Goal: Information Seeking & Learning: Learn about a topic

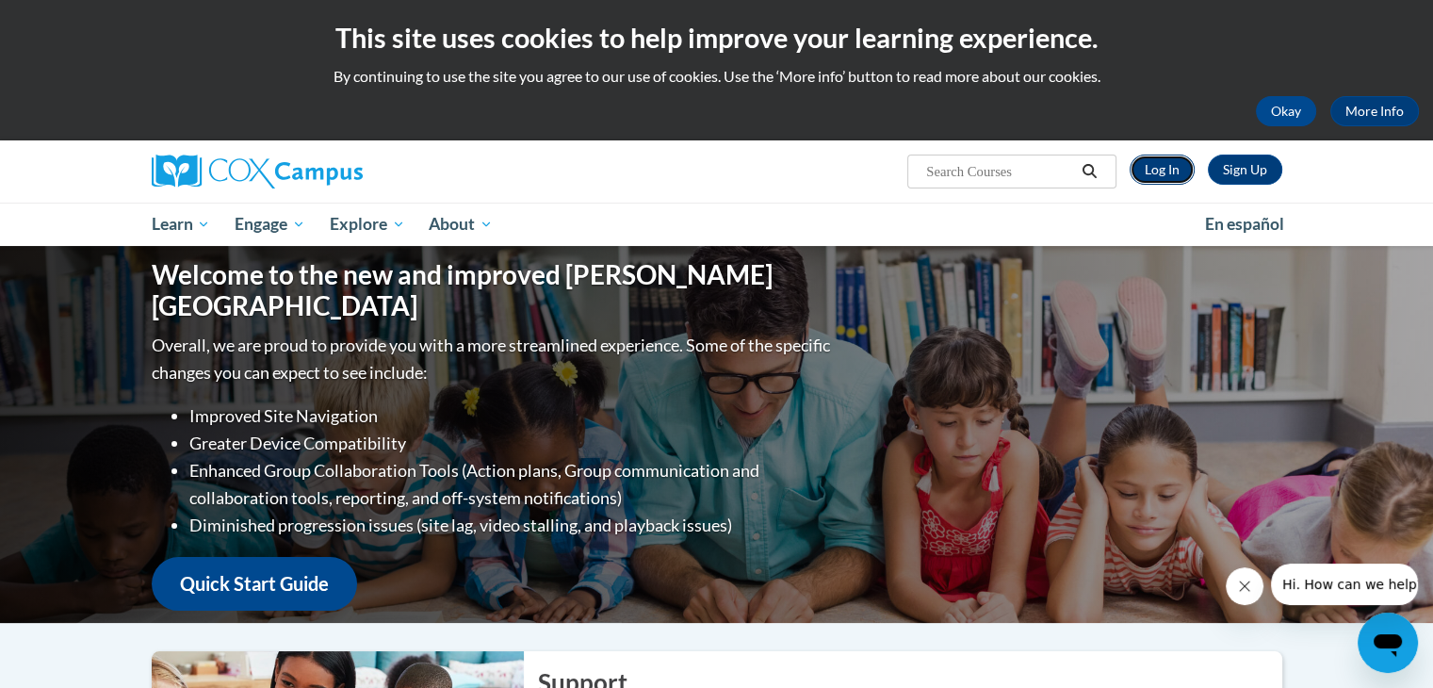
click at [1171, 162] on link "Log In" at bounding box center [1161, 169] width 65 height 30
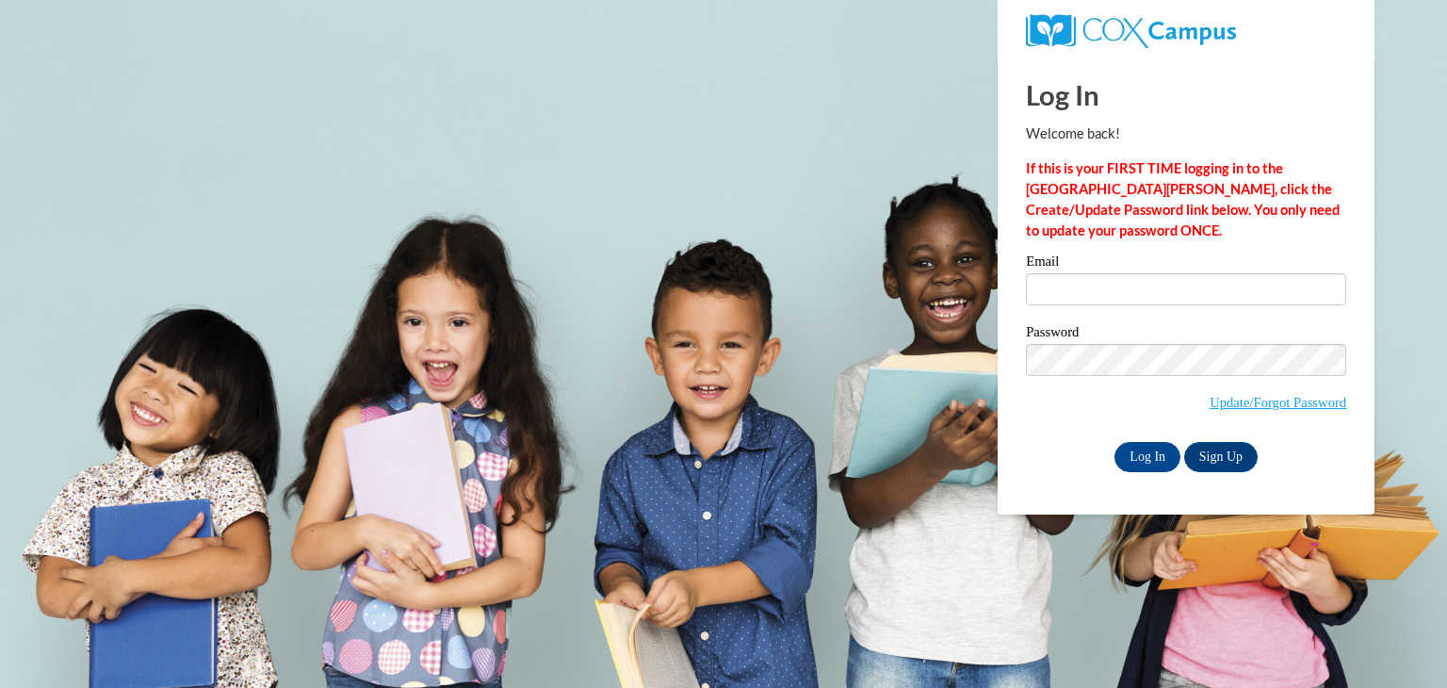
click at [1171, 329] on label "Password" at bounding box center [1186, 334] width 320 height 19
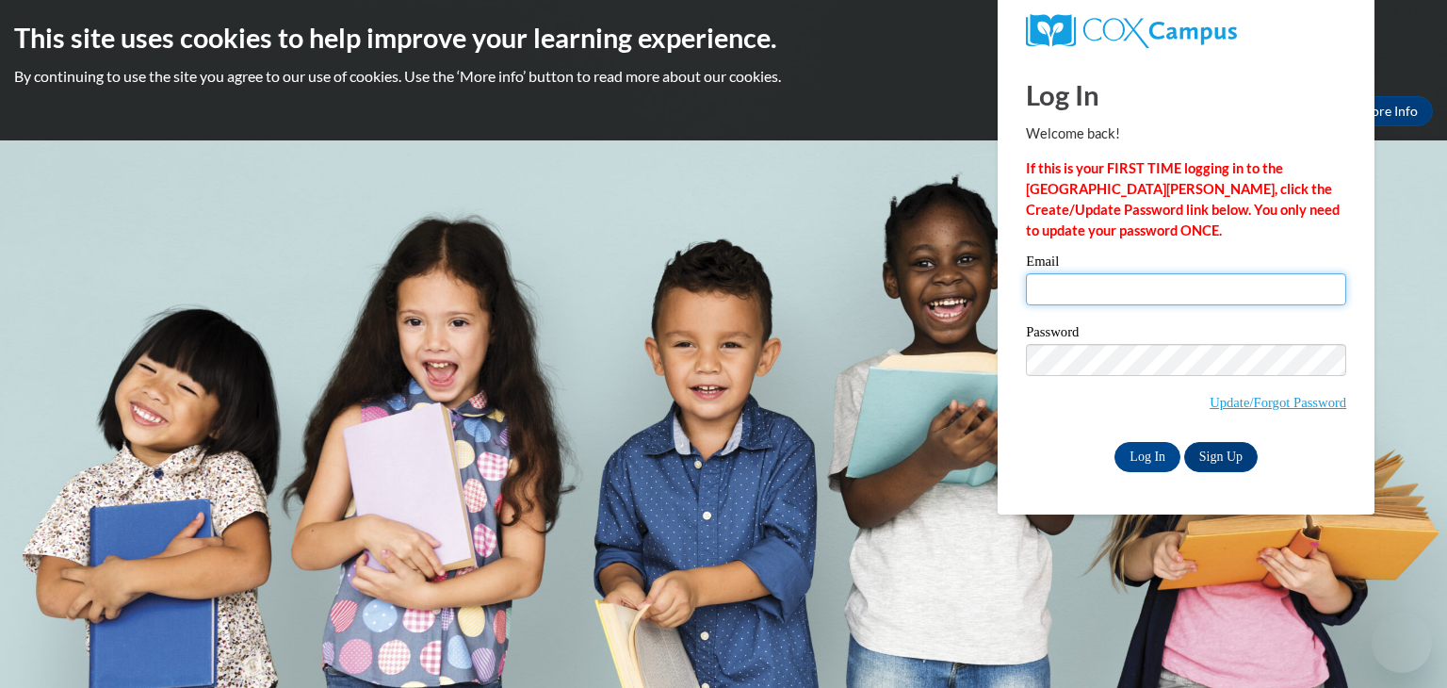
click at [1195, 283] on input "Email" at bounding box center [1186, 289] width 320 height 32
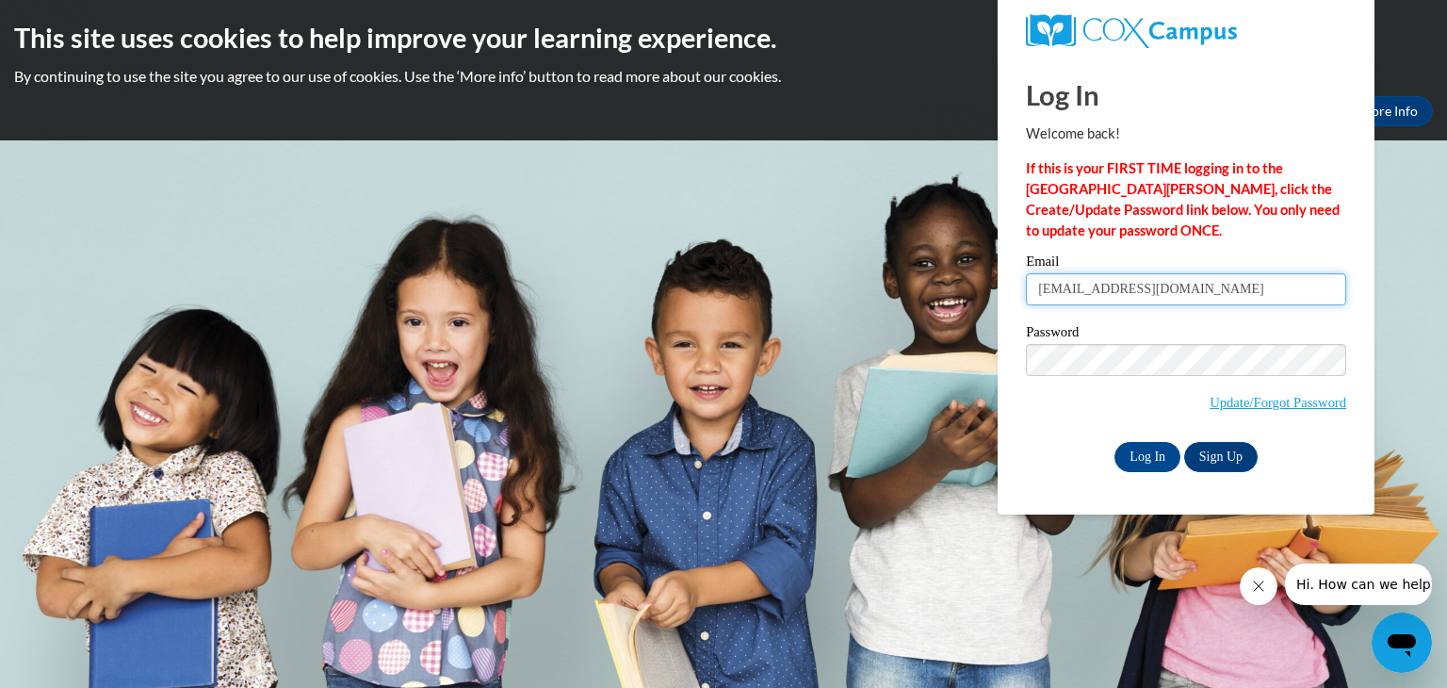
type input "skepic@lccaa.net"
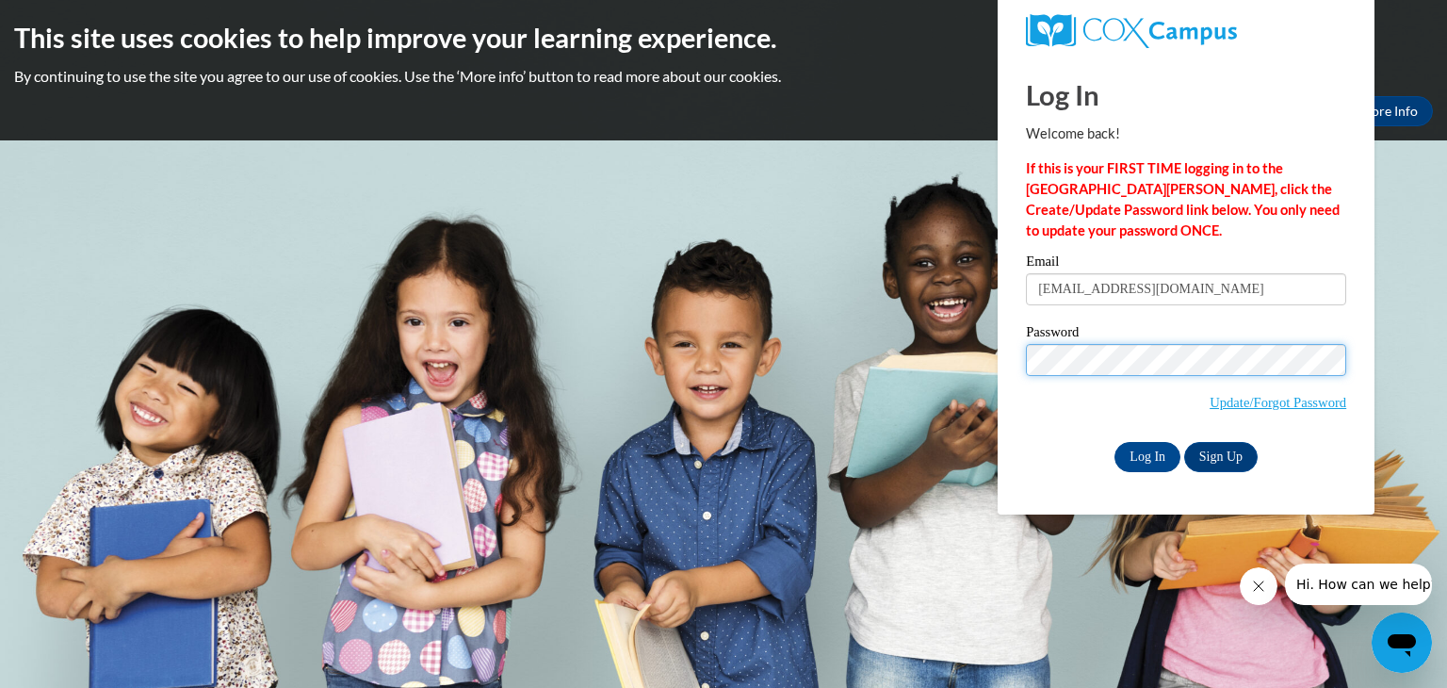
click at [1114, 442] on input "Log In" at bounding box center [1147, 457] width 66 height 30
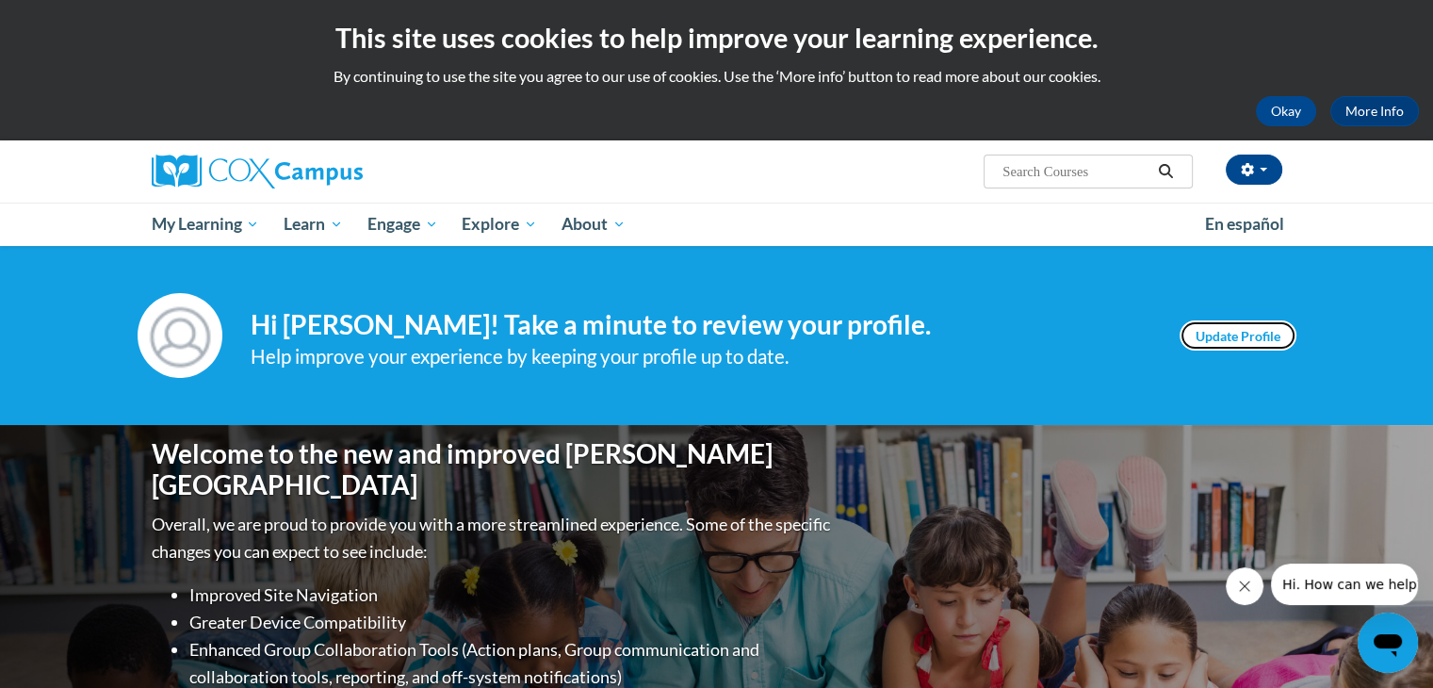
click at [1202, 342] on link "Update Profile" at bounding box center [1237, 335] width 117 height 30
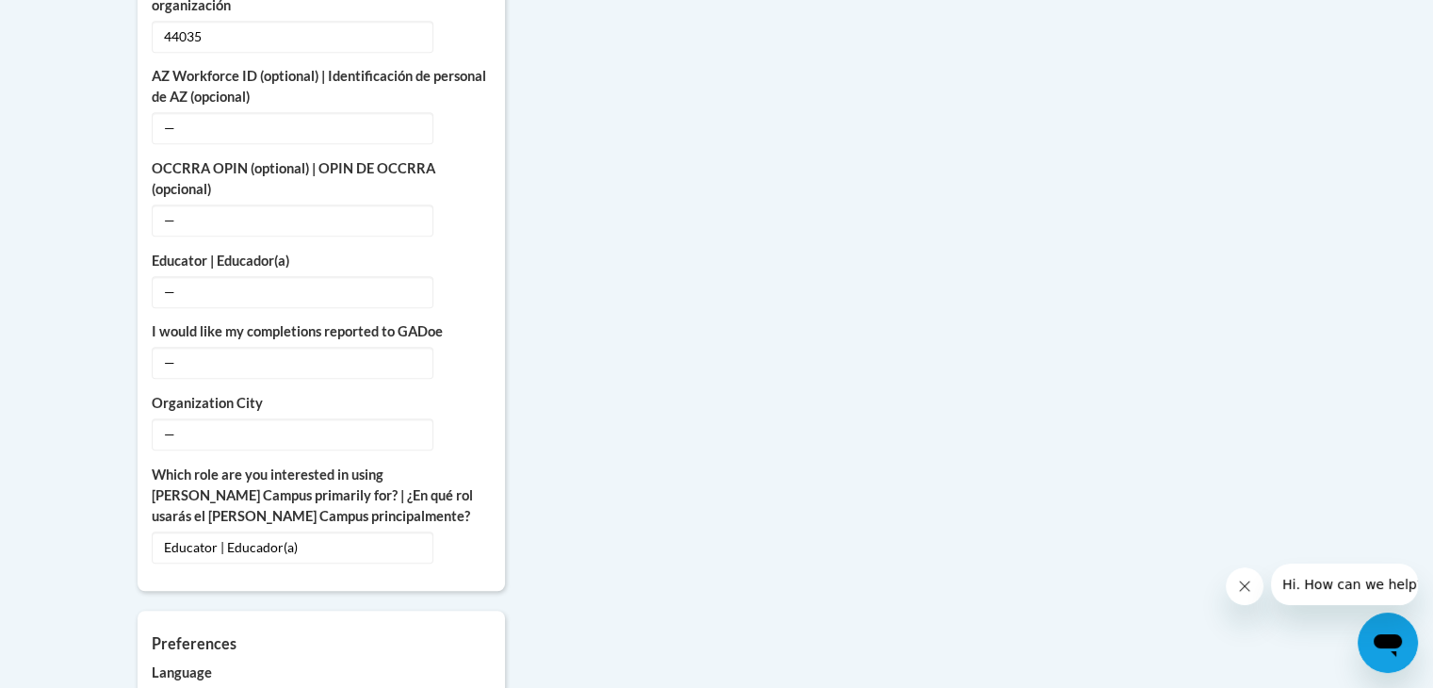
scroll to position [1220, 0]
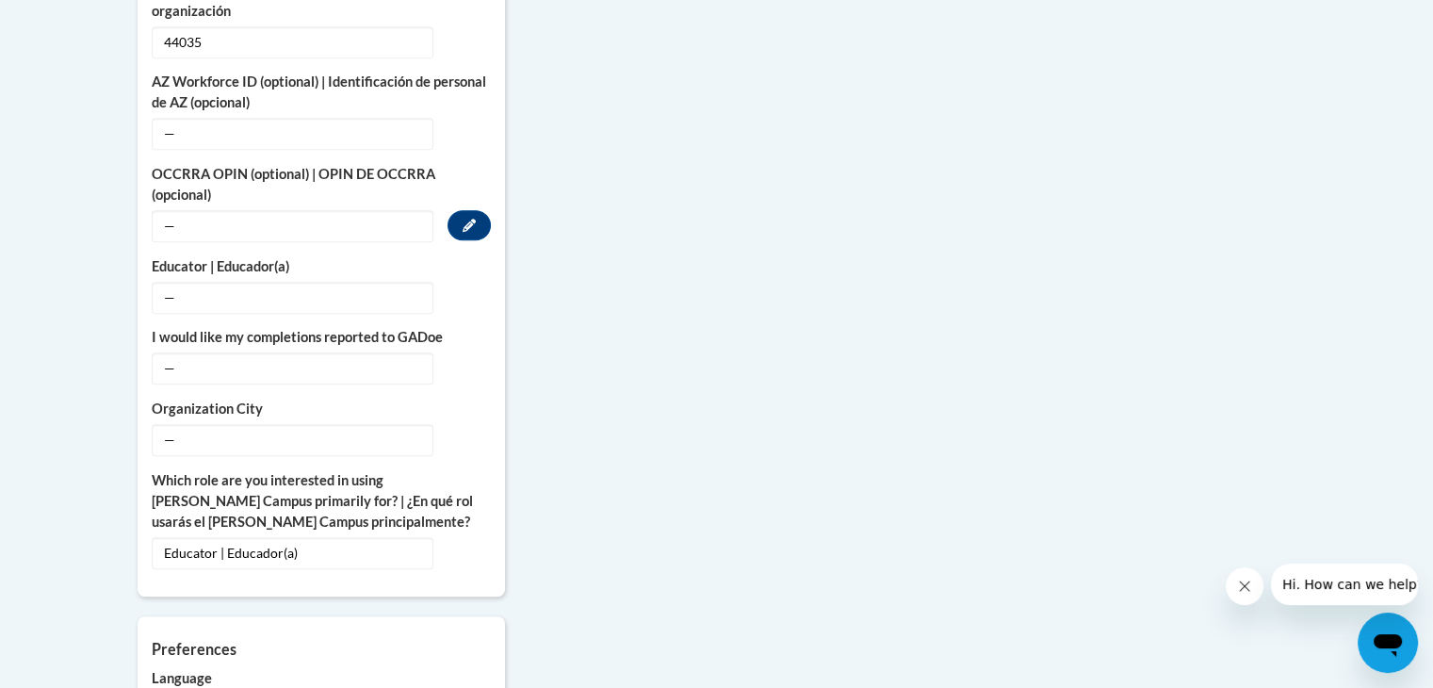
click at [364, 210] on span "—" at bounding box center [293, 226] width 282 height 32
click at [470, 219] on icon "Custom profile fields" at bounding box center [468, 225] width 13 height 13
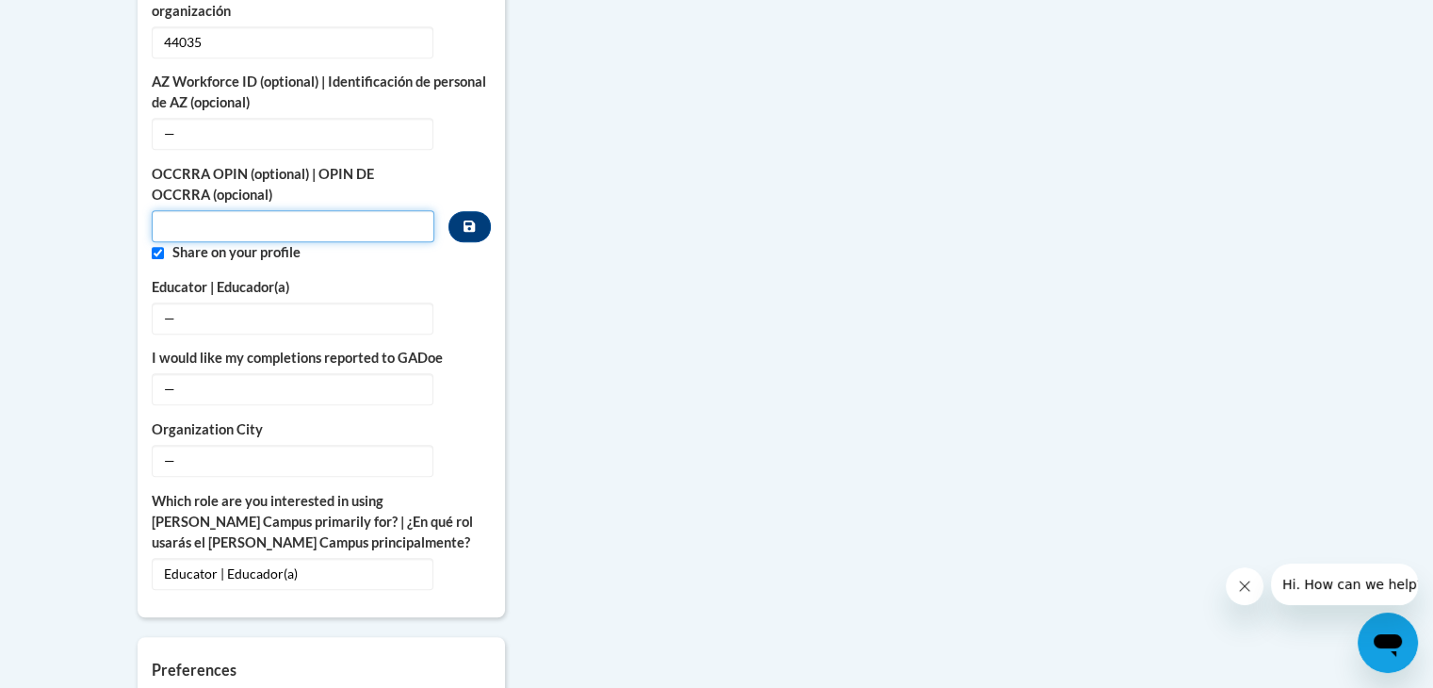
drag, startPoint x: 377, startPoint y: 205, endPoint x: 373, endPoint y: 219, distance: 14.6
click at [373, 219] on div "OCCRRA OPIN (optional) | OPIN DE OCCRRA (opcional) Share on your profile" at bounding box center [321, 213] width 339 height 99
paste input "1118-5447"
click at [599, 265] on div "More About Me Click or press to edit any of the profile fields below. Select mu…" at bounding box center [716, 227] width 1187 height 1530
click at [377, 215] on input "1118-5447" at bounding box center [293, 226] width 283 height 32
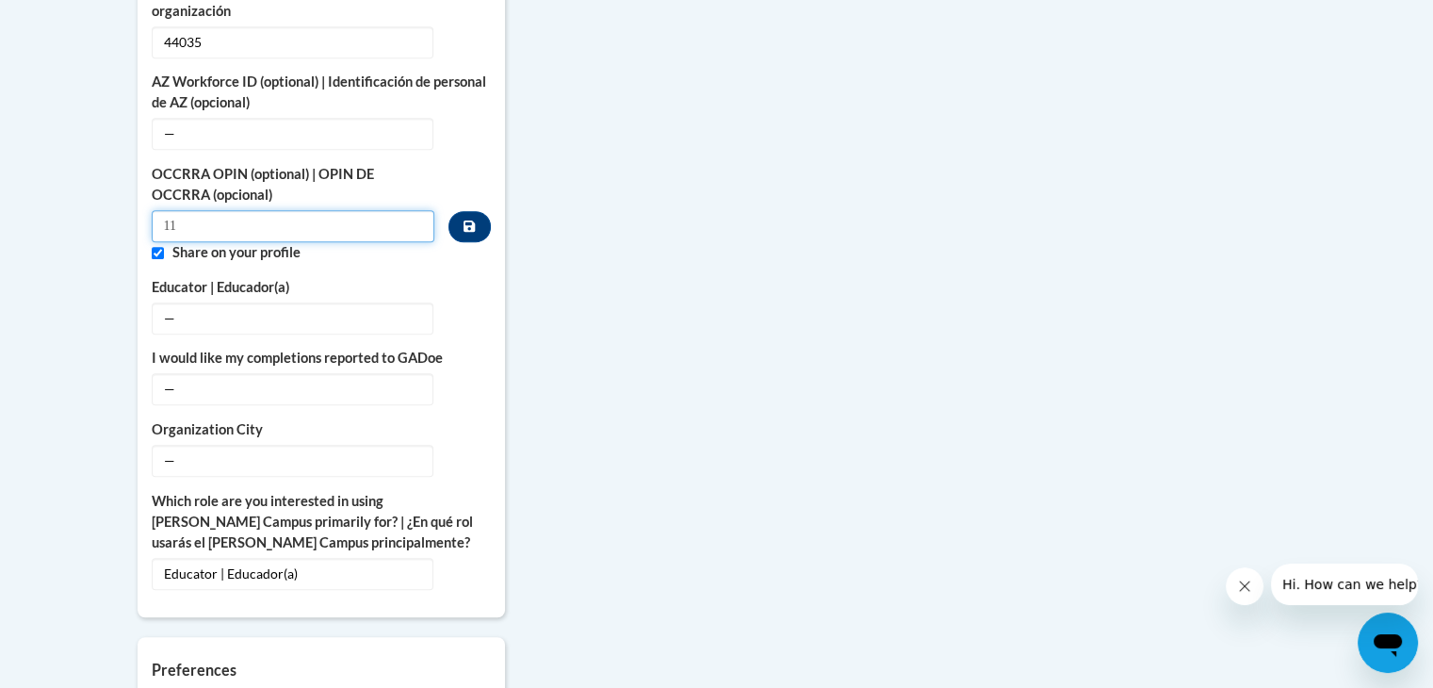
type input "1"
type input "11185447"
click at [599, 287] on div "More About Me Click or press to edit any of the profile fields below. Select mu…" at bounding box center [716, 227] width 1187 height 1530
click at [157, 247] on input "Custom profile fields" at bounding box center [158, 253] width 12 height 12
checkbox input "false"
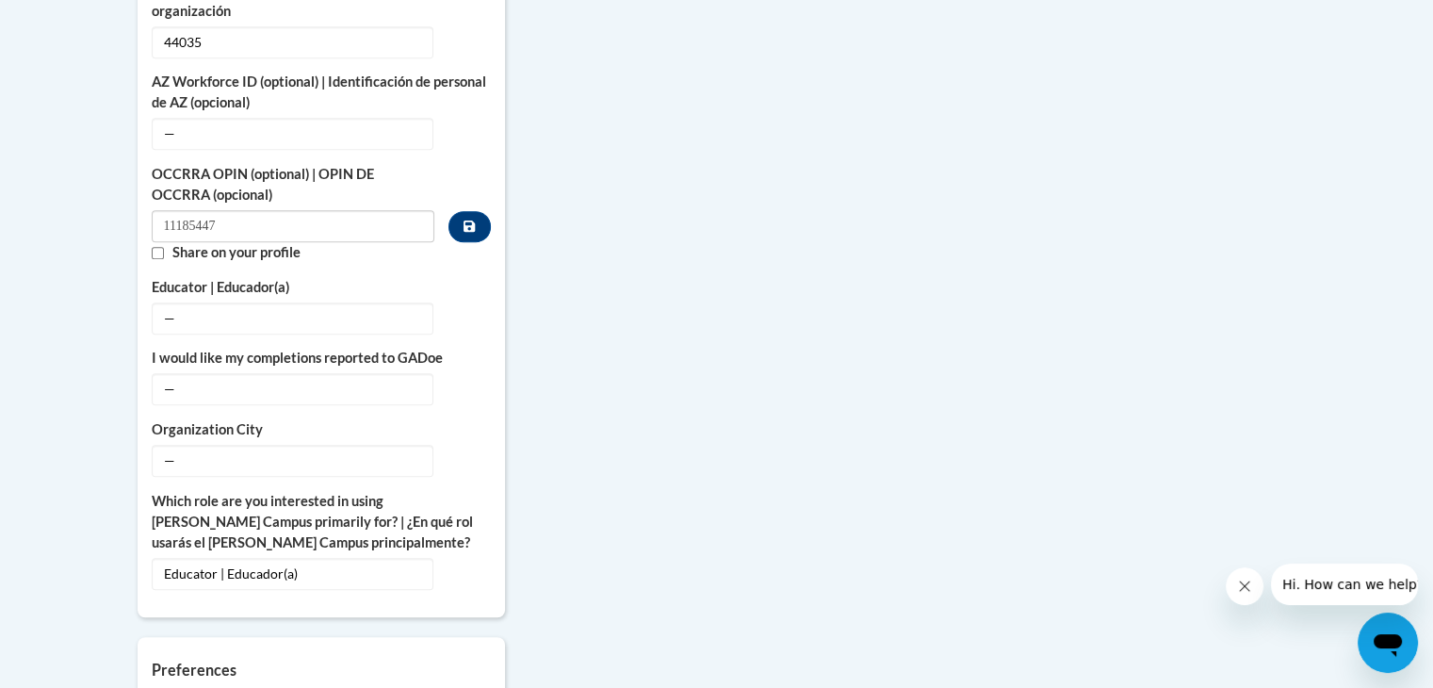
click at [529, 273] on div "More About Me Click or press to edit any of the profile fields below. Select mu…" at bounding box center [716, 227] width 1187 height 1530
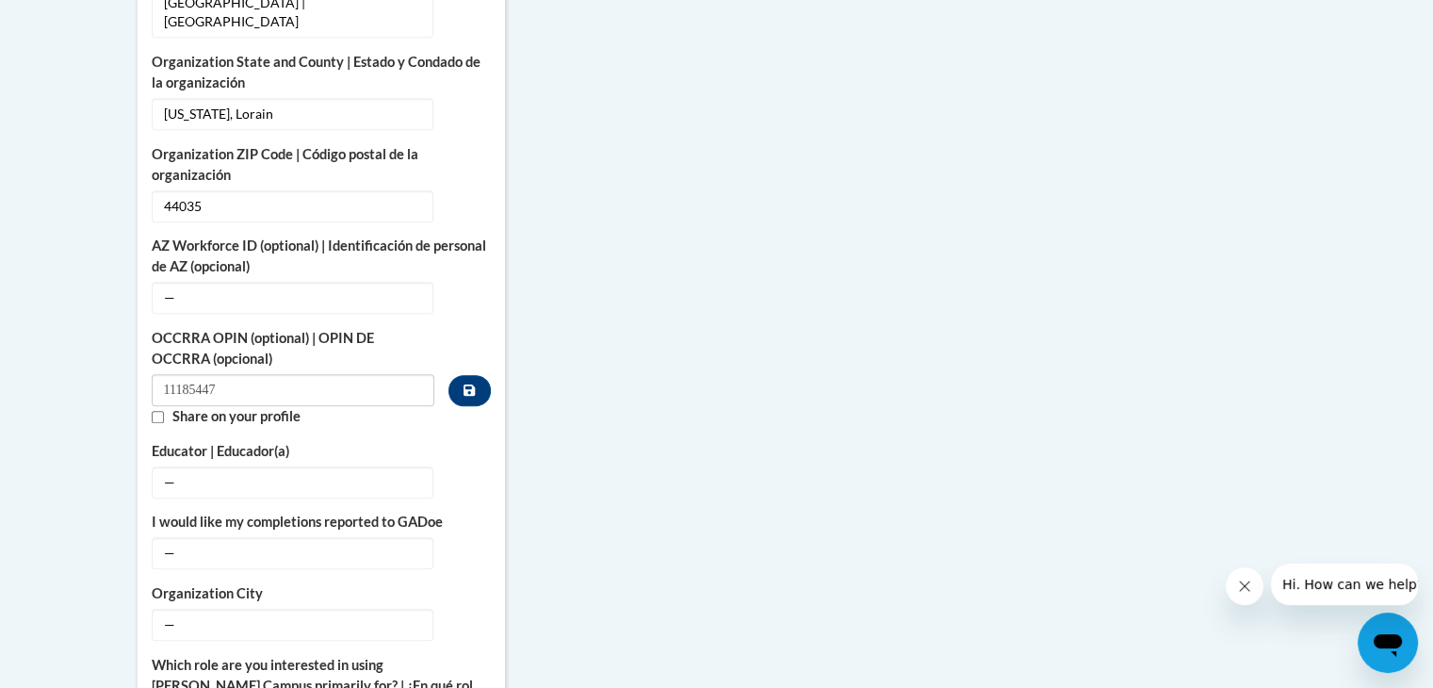
scroll to position [1058, 0]
click at [462, 373] on button "Custom profile fields" at bounding box center [468, 388] width 41 height 31
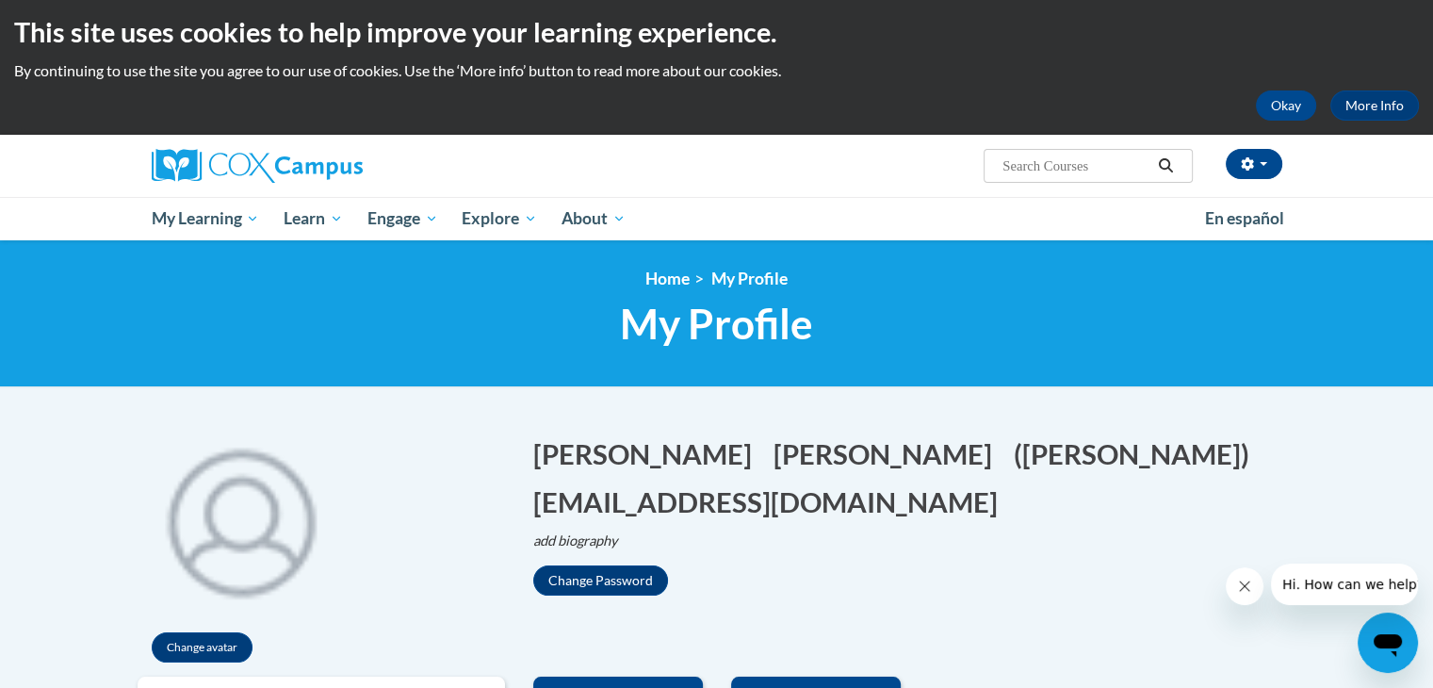
scroll to position [0, 0]
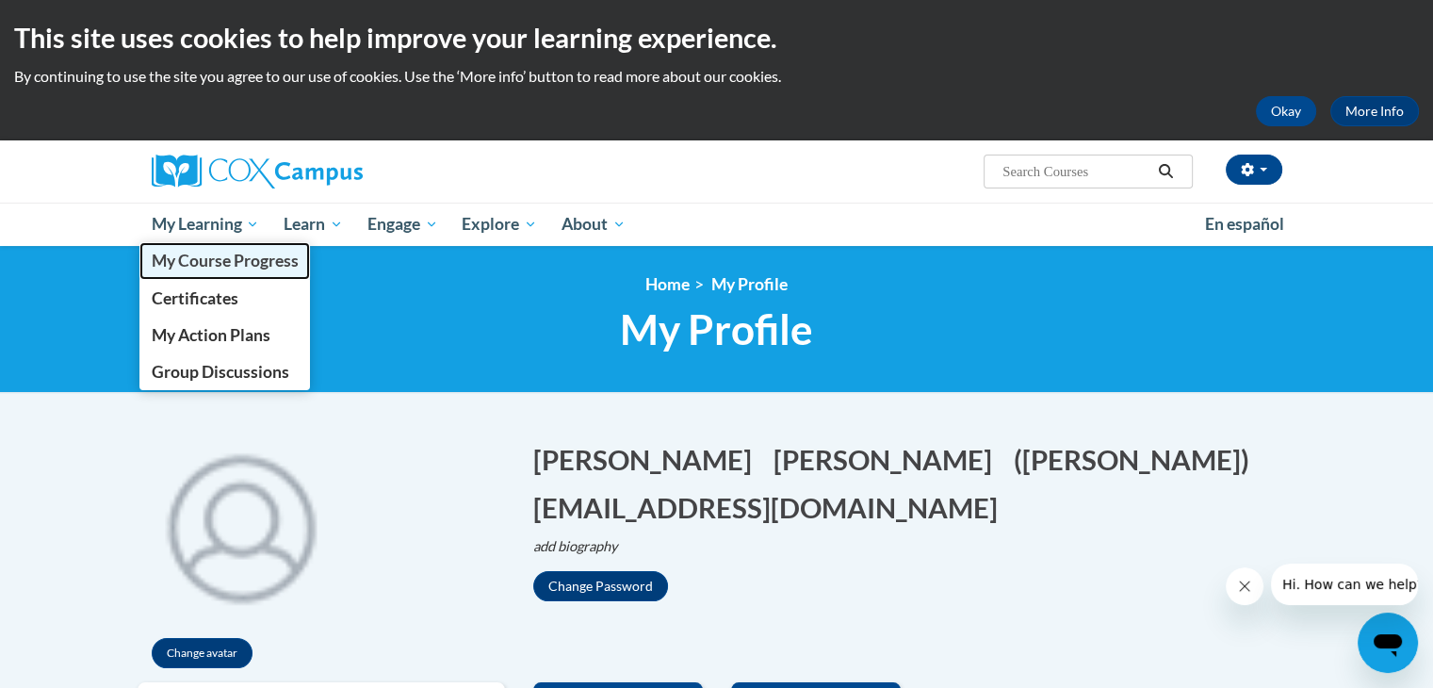
click at [264, 268] on span "My Course Progress" at bounding box center [224, 261] width 147 height 20
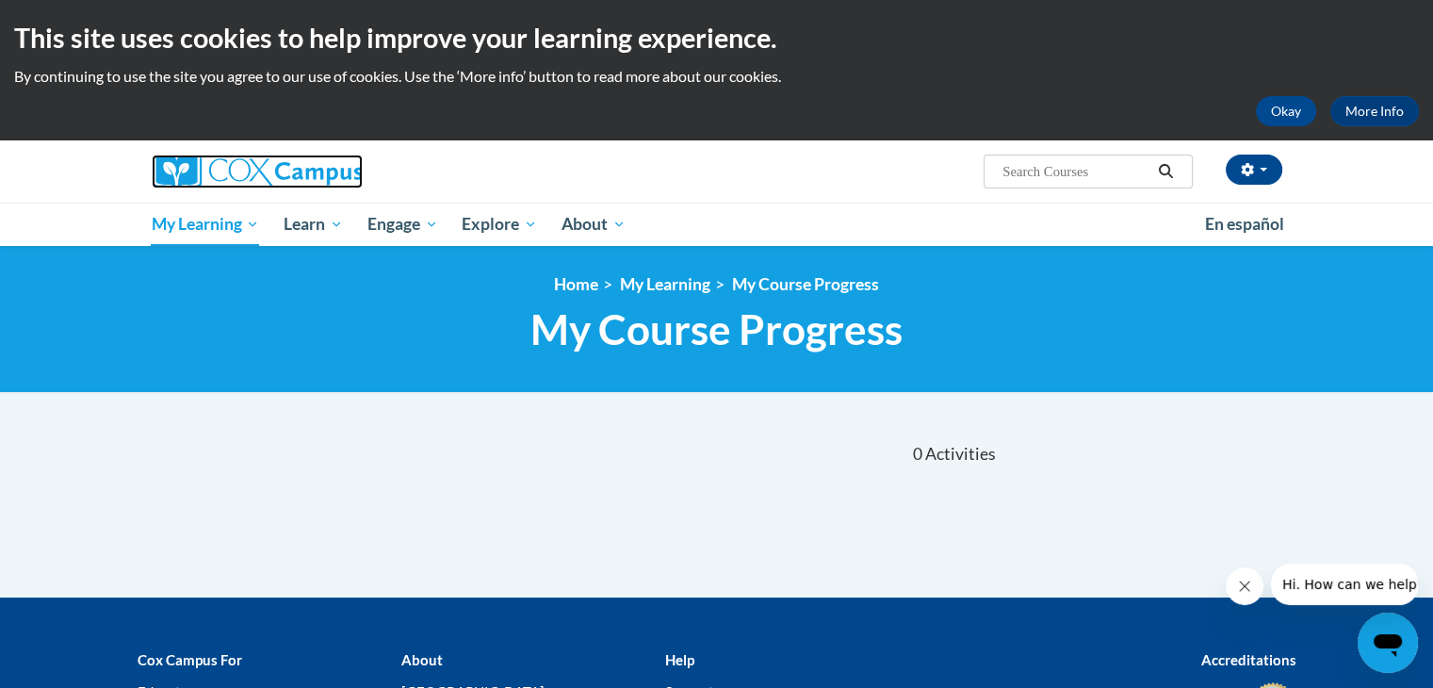
click at [207, 173] on img at bounding box center [257, 171] width 211 height 34
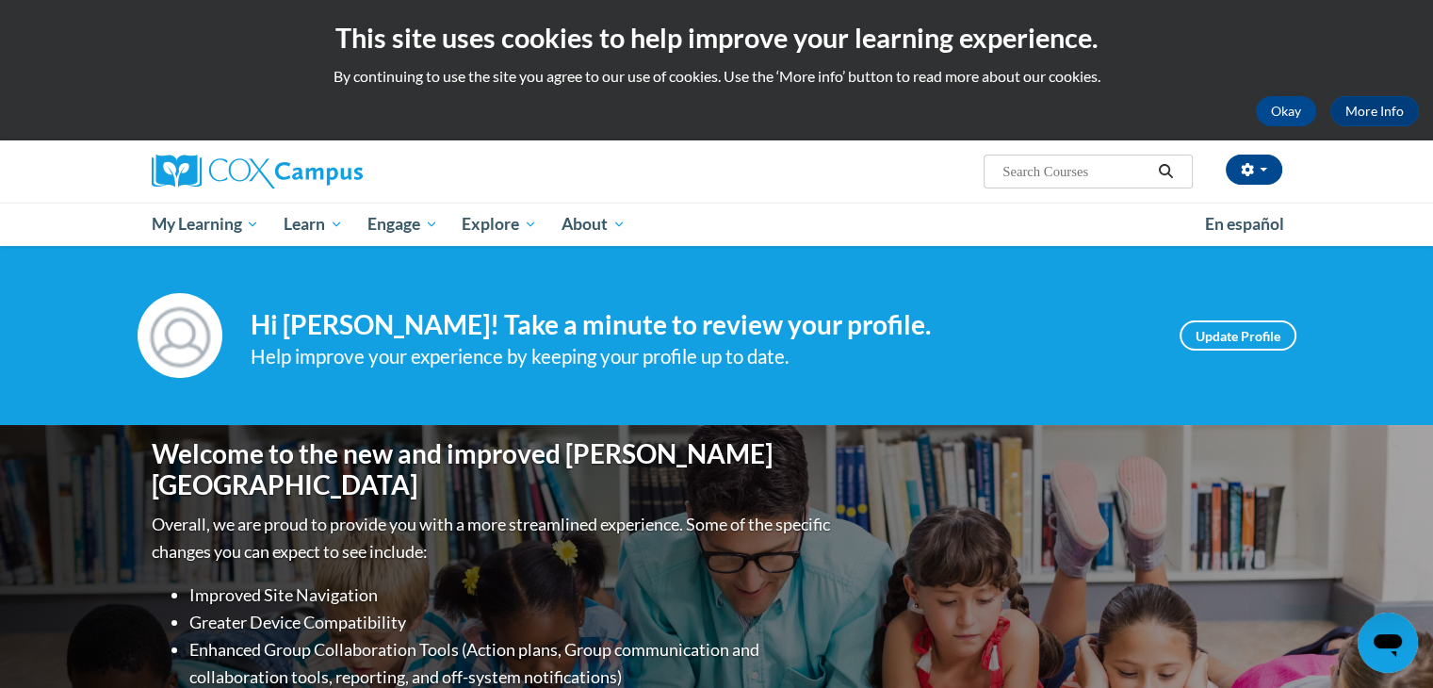
scroll to position [38, 0]
click at [1029, 185] on span "Search Search..." at bounding box center [1087, 171] width 208 height 34
click at [1038, 175] on input "Search..." at bounding box center [1075, 171] width 151 height 23
click at [1066, 160] on input "AT" at bounding box center [1075, 171] width 151 height 23
type input "A"
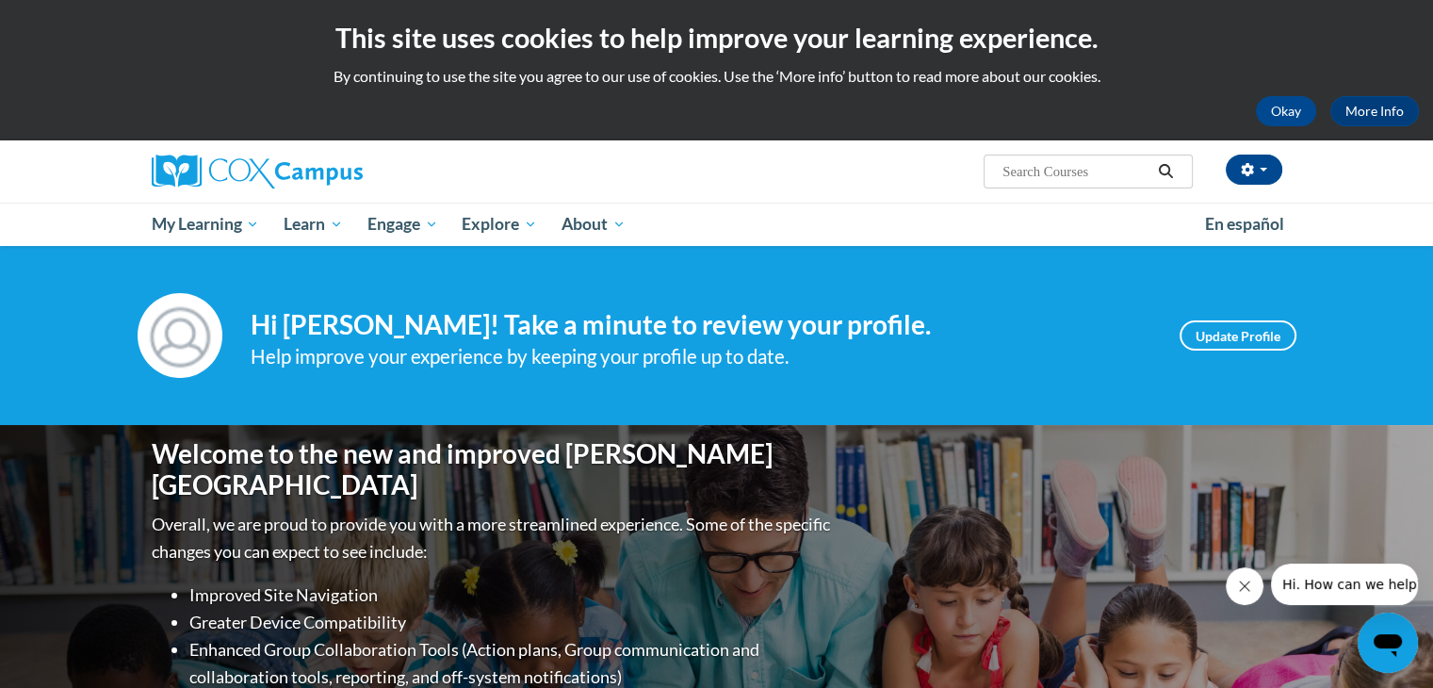
click at [1066, 160] on input "Search..." at bounding box center [1075, 171] width 151 height 23
paste input "Supporting Dual Language Learners Right from the Start"
type input "Supporting Dual Language Learners Right from the Start"
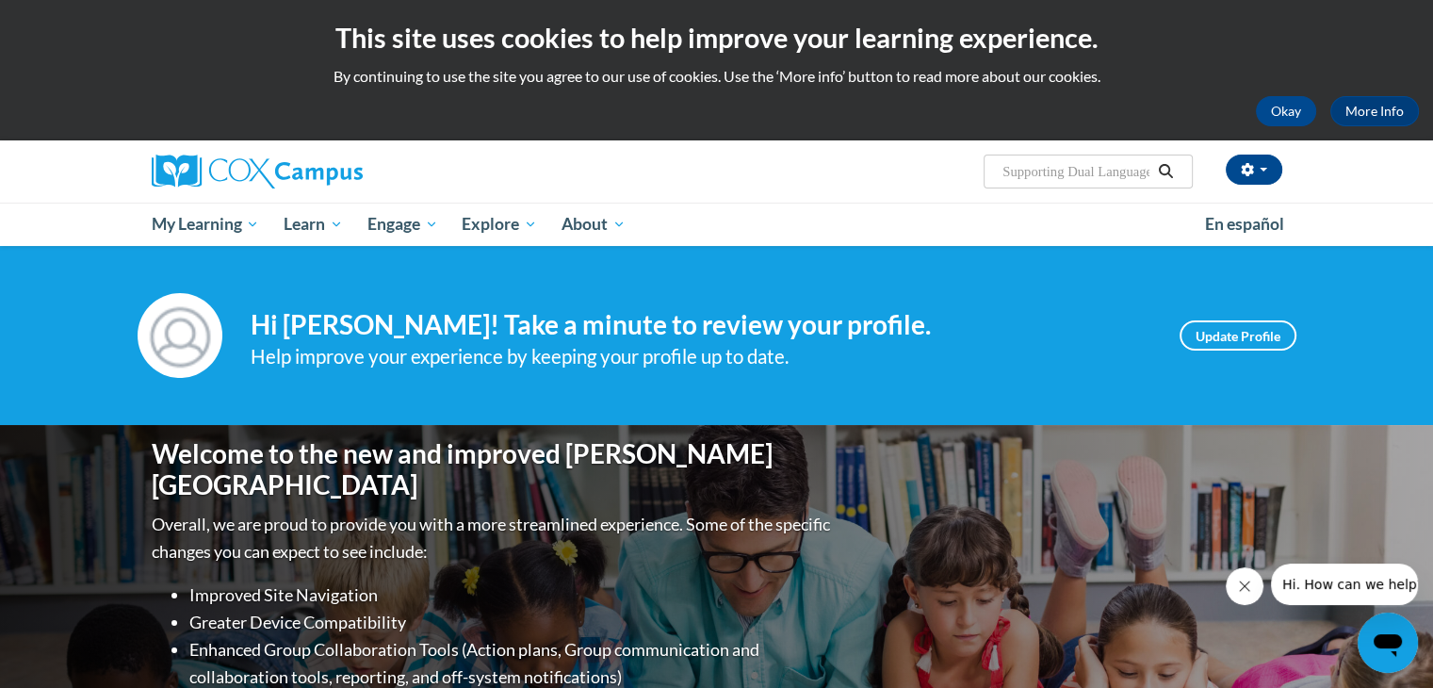
click at [1167, 172] on icon "Search" at bounding box center [1165, 171] width 14 height 14
click at [1288, 121] on button "Okay" at bounding box center [1285, 111] width 60 height 30
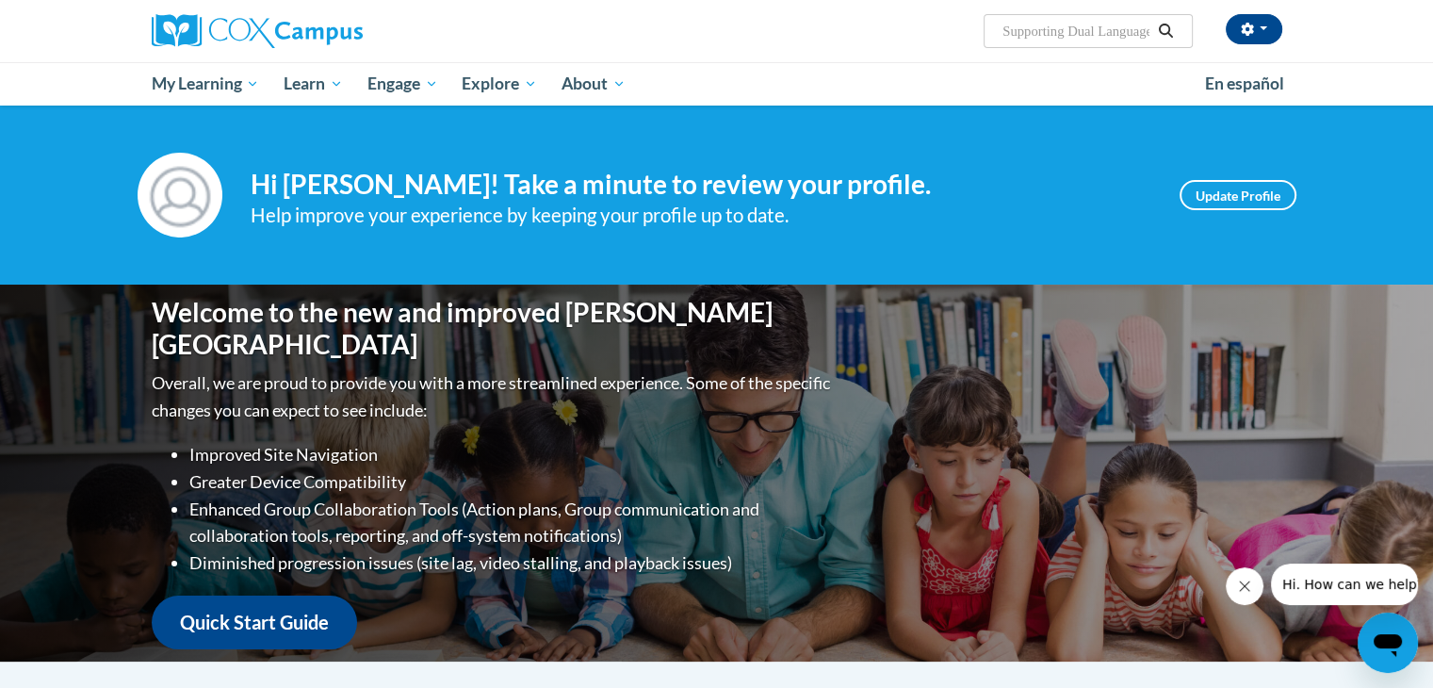
click at [1241, 581] on icon "Close message from company" at bounding box center [1244, 585] width 15 height 15
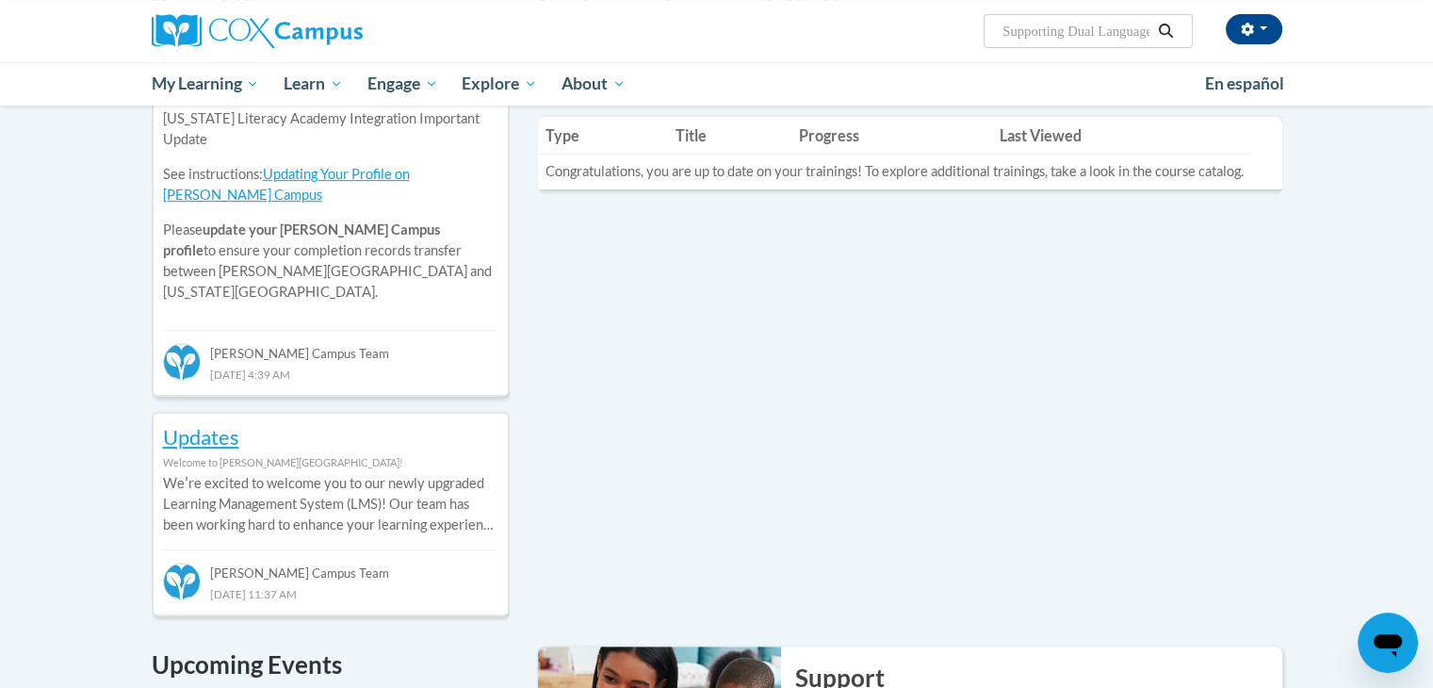
scroll to position [713, 0]
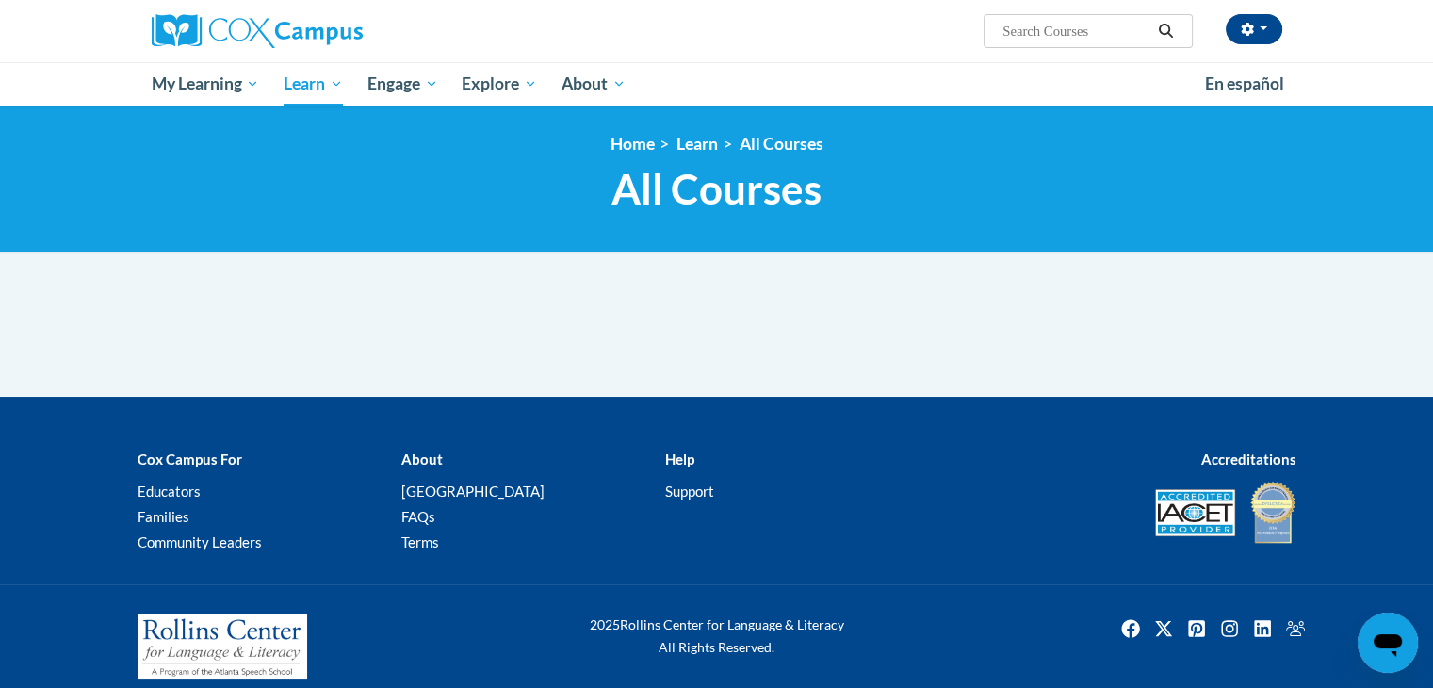
click at [1022, 20] on input "Search..." at bounding box center [1075, 31] width 151 height 23
click at [1025, 30] on input "Search..." at bounding box center [1075, 31] width 151 height 23
paste input "Supporting Dual Language Learners Right from the Start"
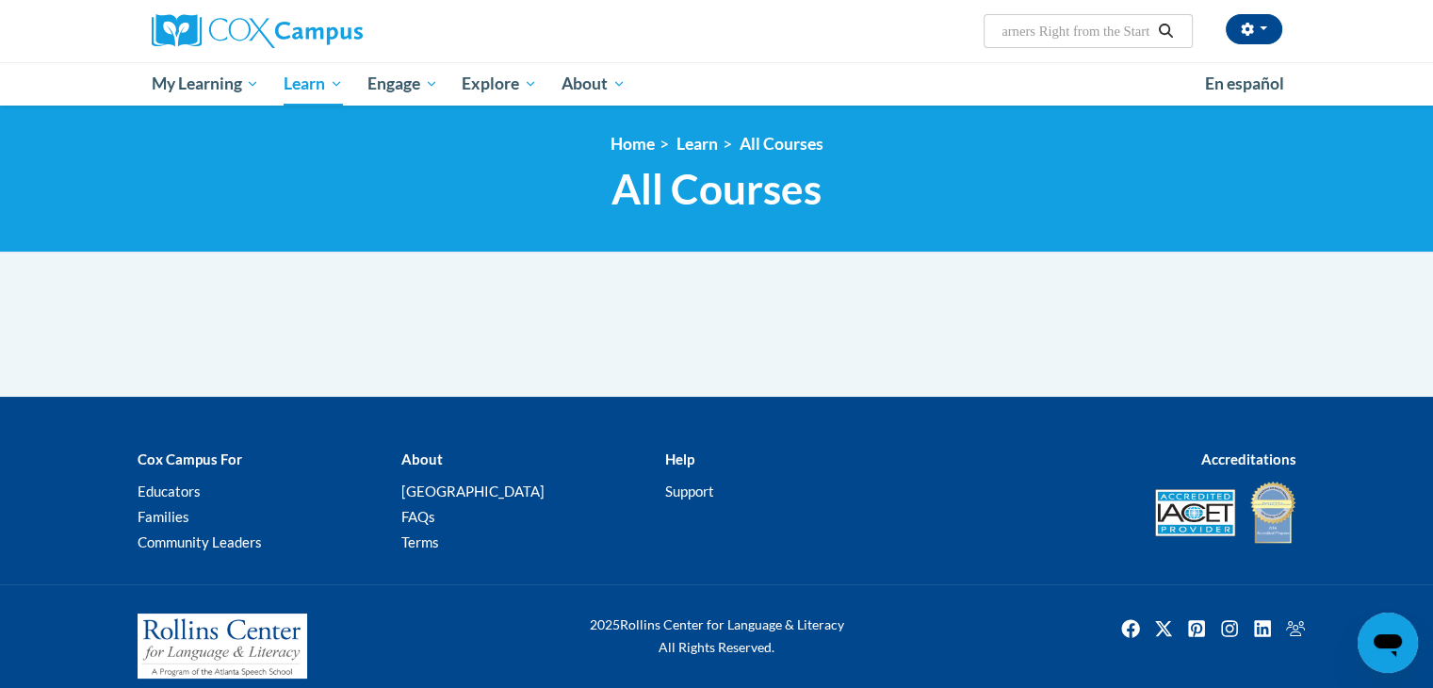
type input "Supporting Dual Language Learners Right from the Start"
click at [1168, 27] on icon "Search" at bounding box center [1165, 31] width 17 height 14
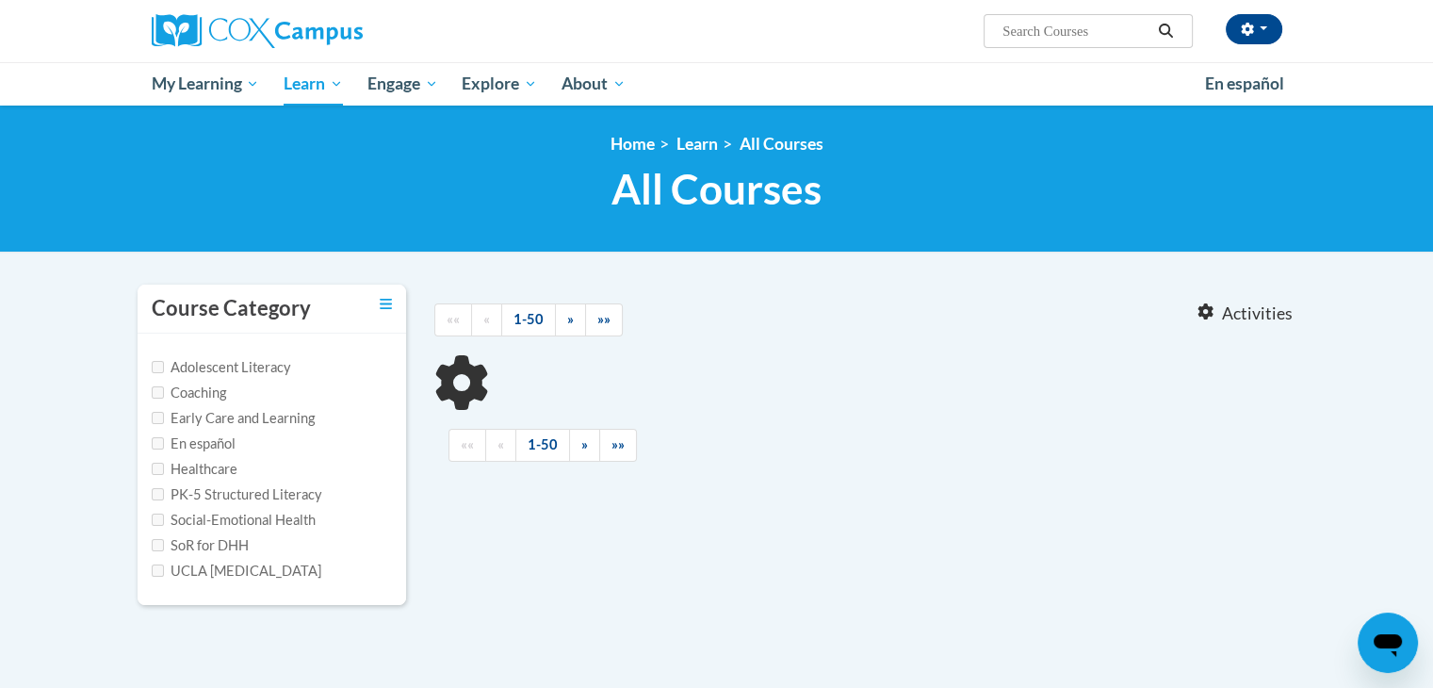
type input "Supporting Dual Language Learners Right from the Start"
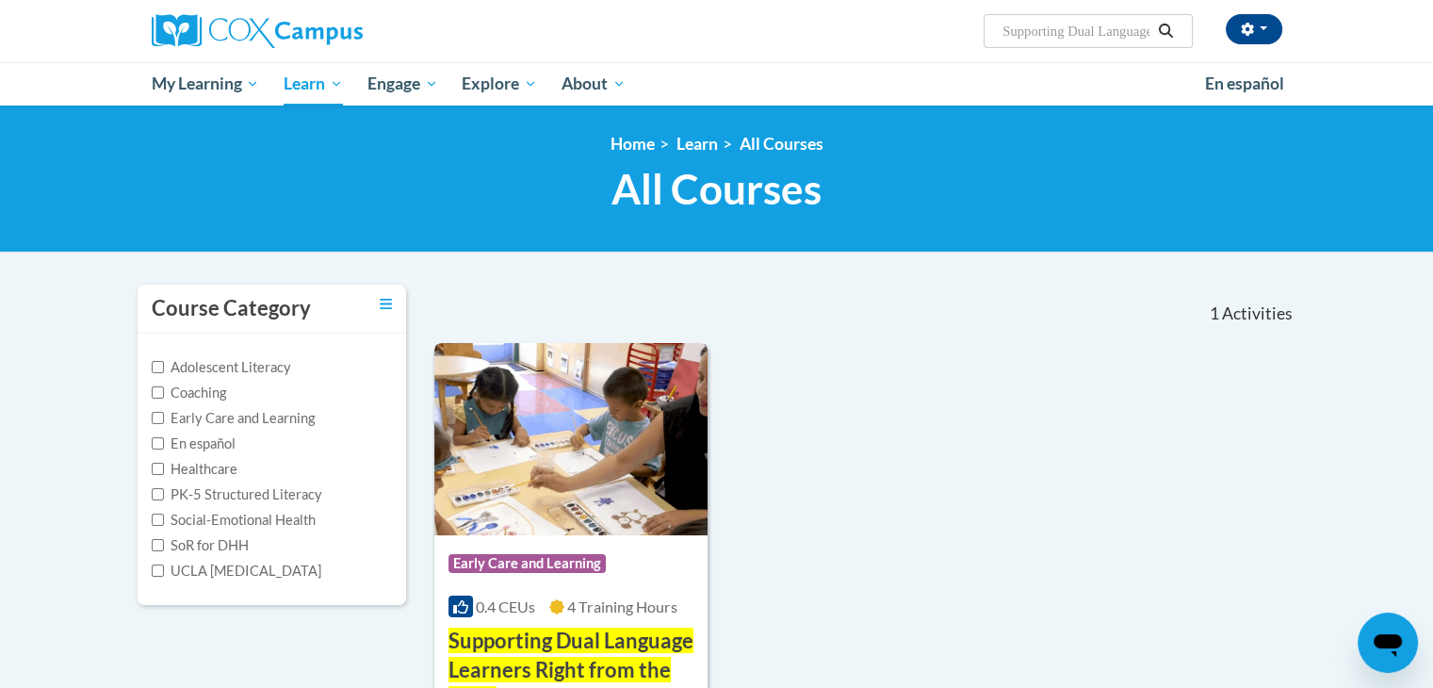
click at [644, 660] on span "Supporting Dual Language Learners Right from the Start" at bounding box center [570, 669] width 245 height 84
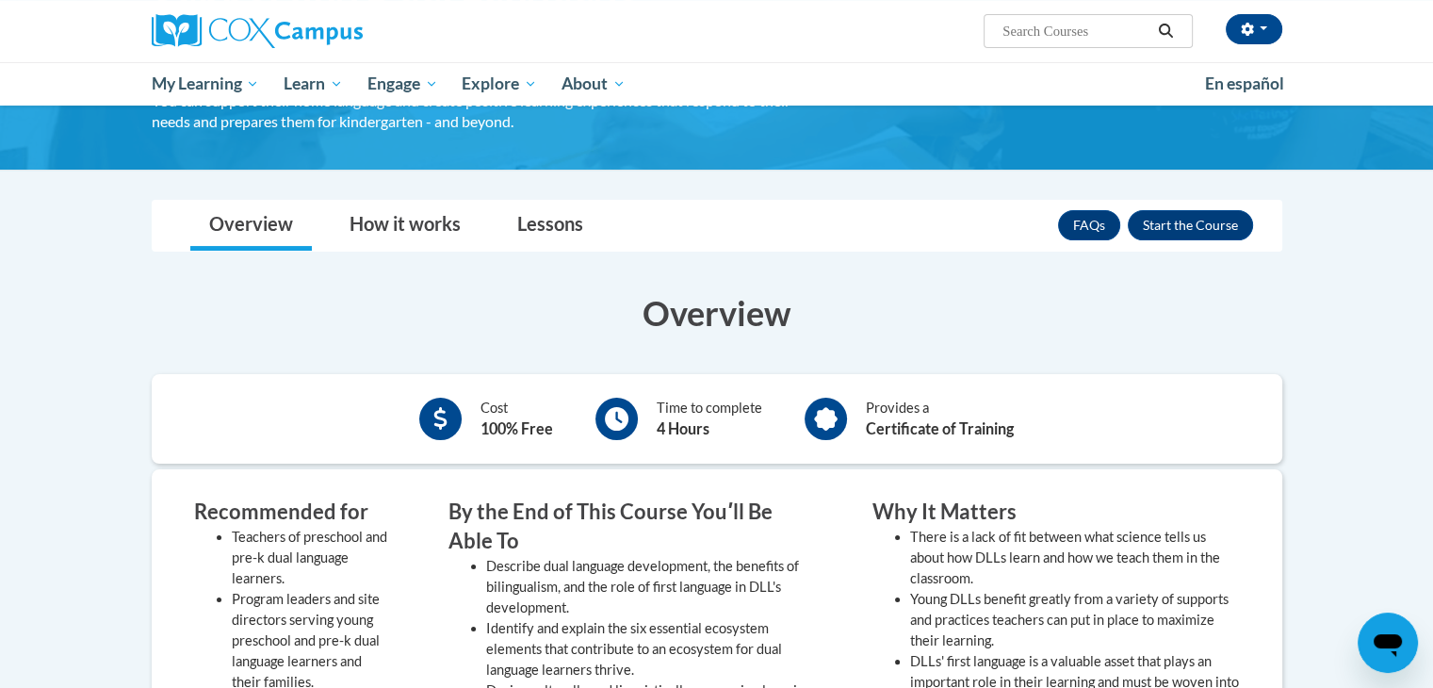
scroll to position [232, 0]
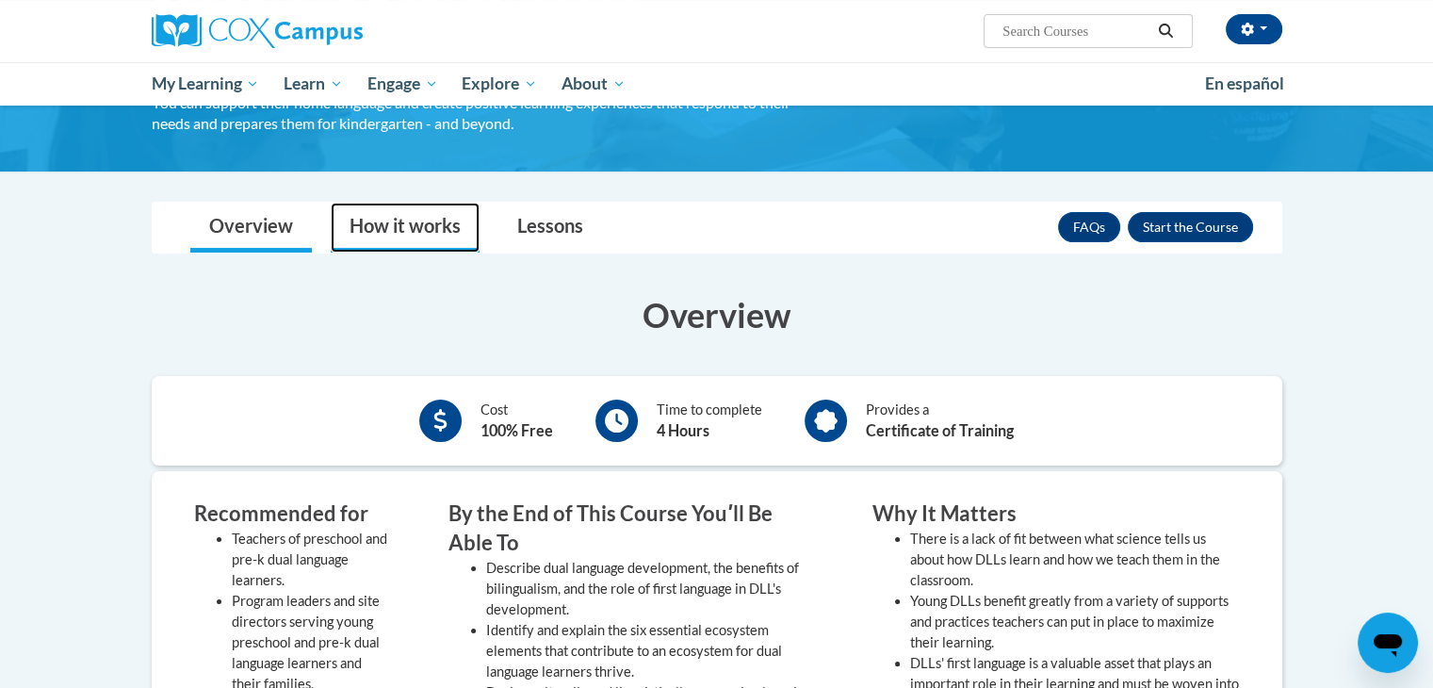
click at [375, 218] on link "How it works" at bounding box center [405, 227] width 149 height 50
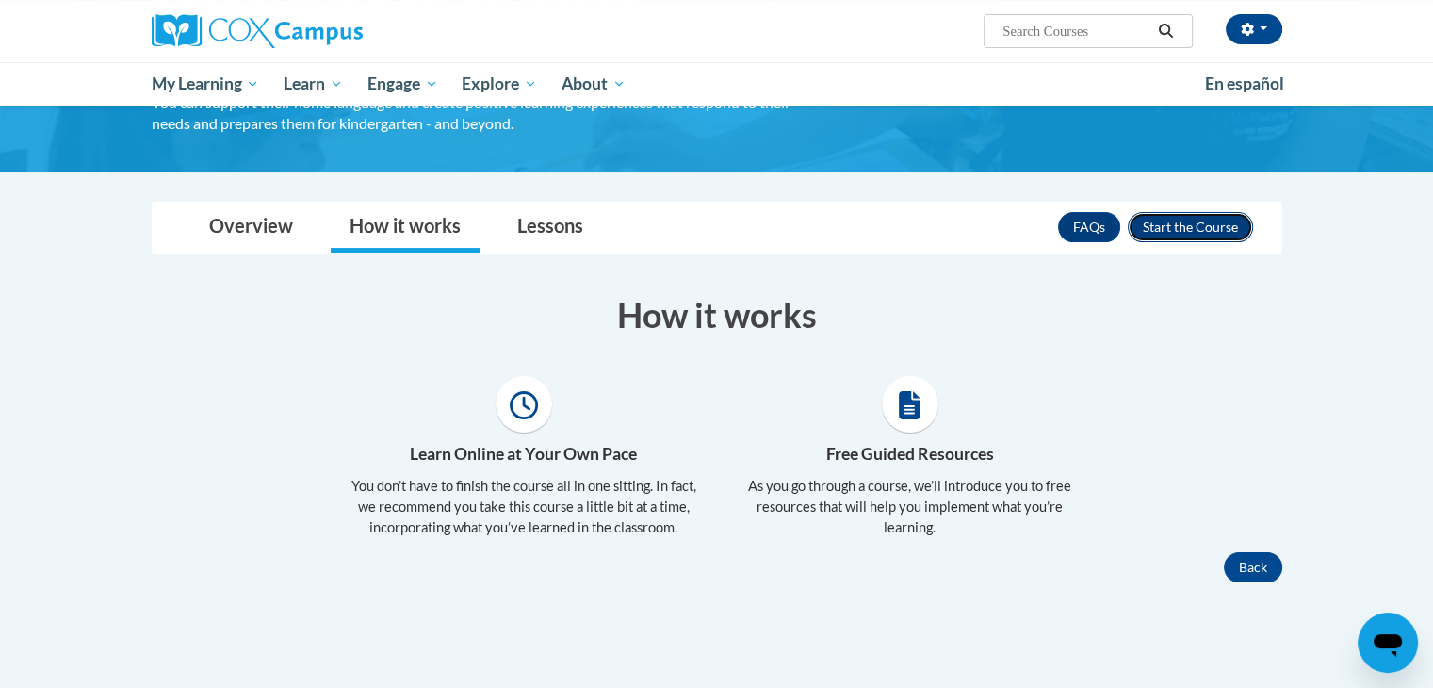
click at [1191, 223] on button "Enroll" at bounding box center [1189, 227] width 125 height 30
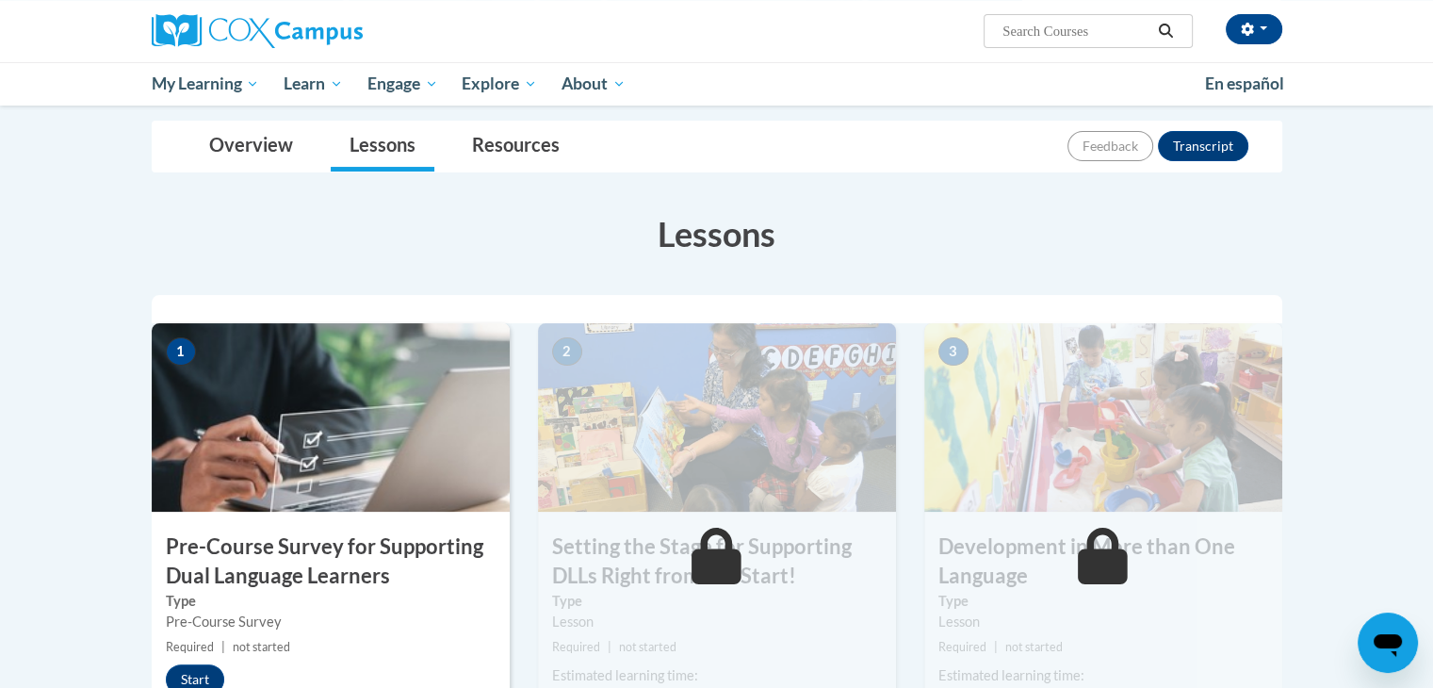
scroll to position [196, 0]
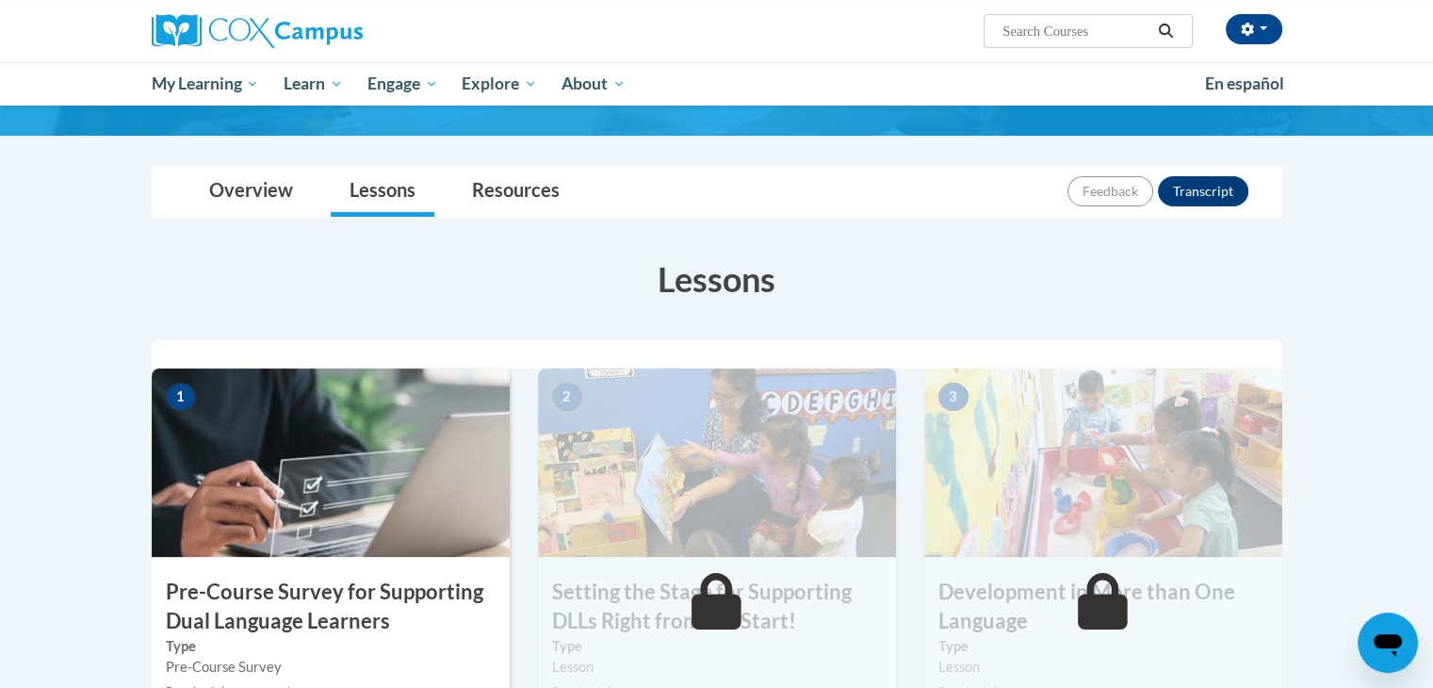
click at [1087, 33] on input "Search..." at bounding box center [1075, 31] width 151 height 23
paste input "Monitoring Children’s Progress in Language & Literacy in the Early Years"
type input "Monitoring Children’s Progress in Language & Literacy in the Early Years"
click at [1174, 27] on icon "Search" at bounding box center [1165, 31] width 17 height 14
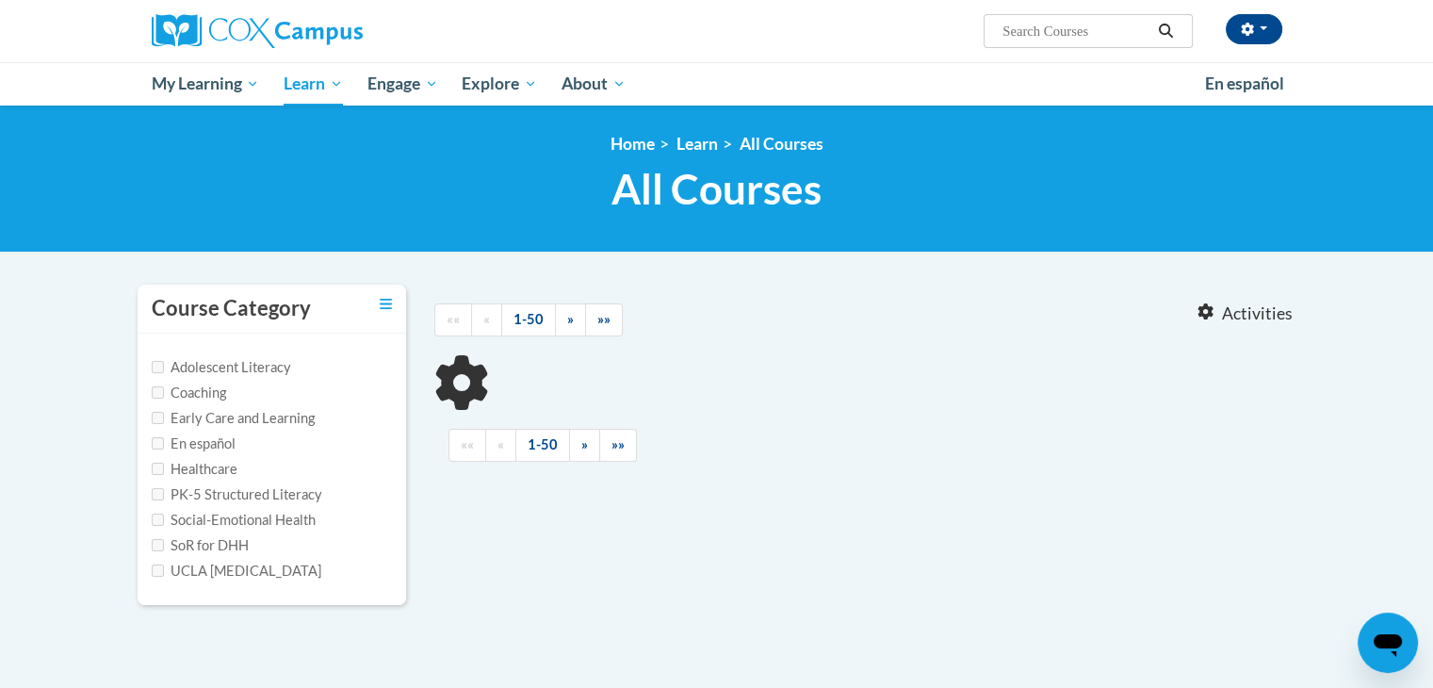
type input "Monitoring Children’s Progress in Language"
click at [1130, 20] on input "Monitoring Children’s Progress in Language" at bounding box center [1075, 31] width 151 height 23
click at [1165, 35] on icon "Search" at bounding box center [1165, 31] width 17 height 14
type input "Monitoring Children’s Progress in Language"
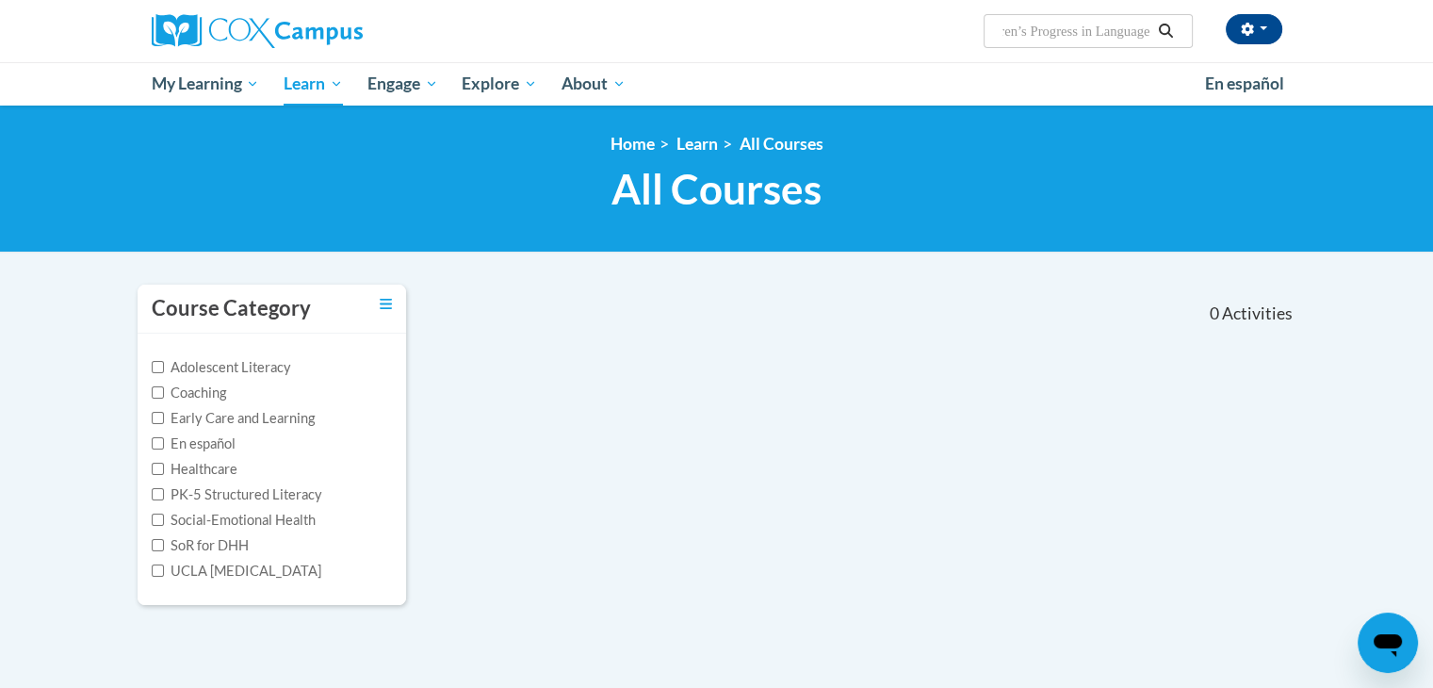
drag, startPoint x: 1004, startPoint y: 29, endPoint x: 1239, endPoint y: 108, distance: 248.4
click at [1239, 108] on body "[PERSON_NAME] ([GEOGRAPHIC_DATA]/New_York UTC-04:00) My Profile Inbox My Transc…" at bounding box center [716, 537] width 1433 height 1075
click at [1085, 26] on input "Search..." at bounding box center [1075, 31] width 151 height 23
paste input "Monitoring Children’s Progress in Language & Literacy in the Early Years"
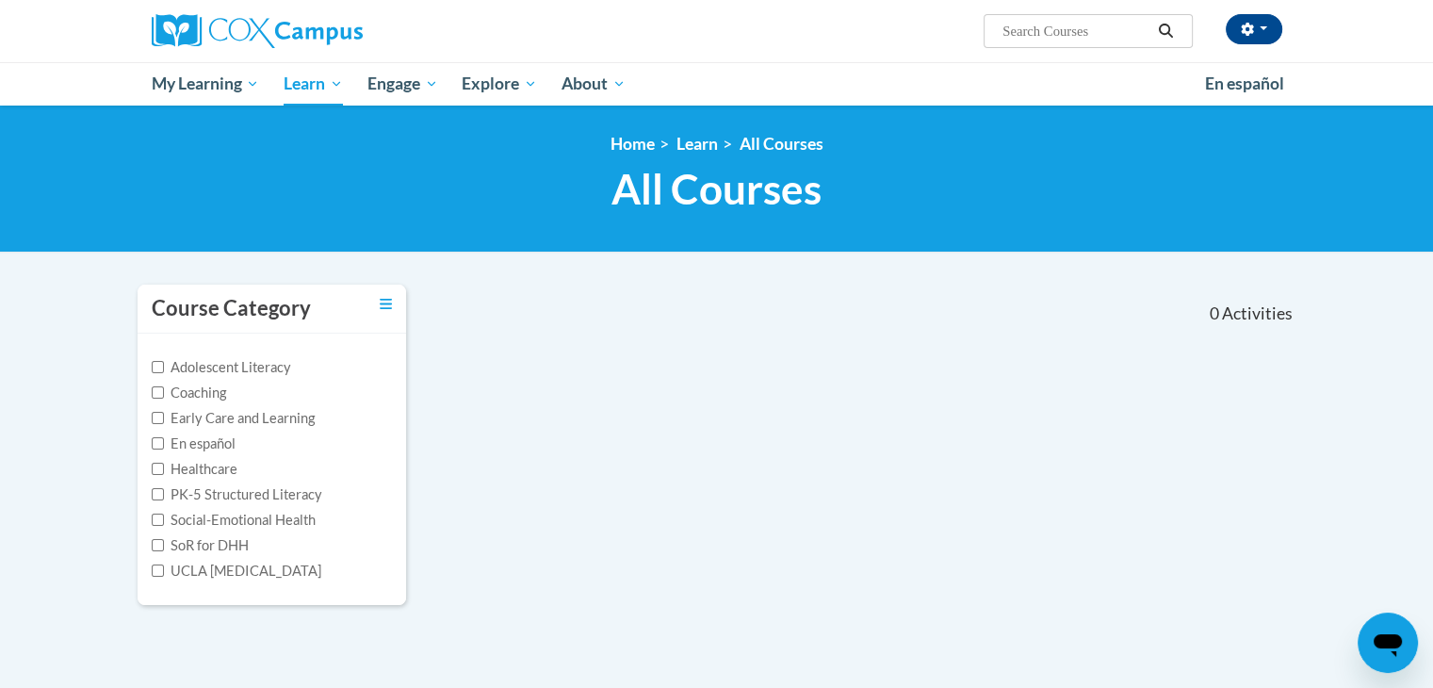
type input "Monitoring Children’s Progress in Language & Literacy in the Early Years"
type input "Monitoring Children’s Progress in Language"
